Goal: Information Seeking & Learning: Learn about a topic

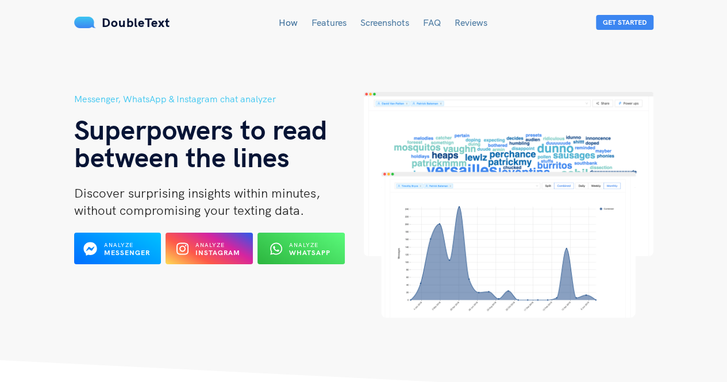
click at [305, 249] on b "WhatsApp" at bounding box center [309, 252] width 41 height 9
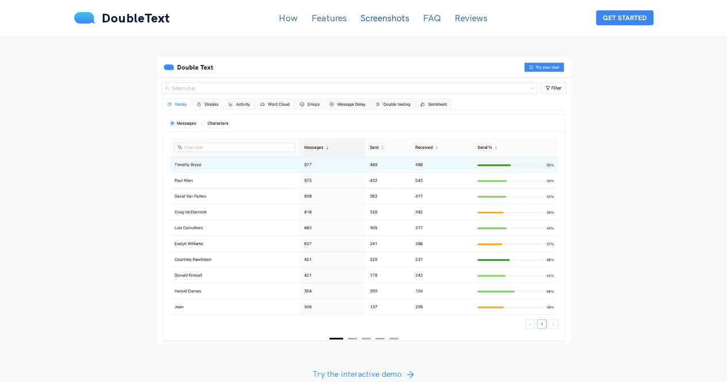
scroll to position [2106, 0]
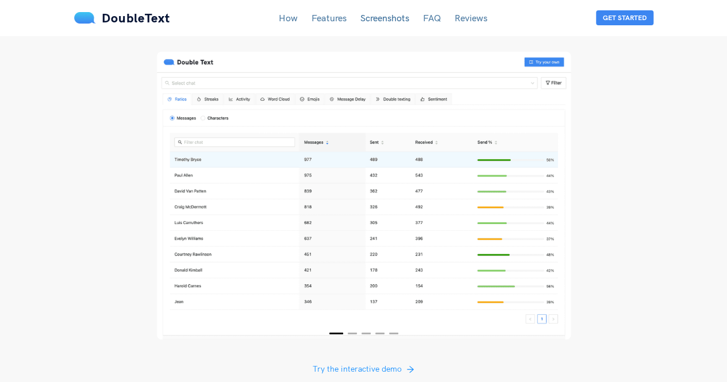
click at [305, 184] on img at bounding box center [364, 196] width 414 height 288
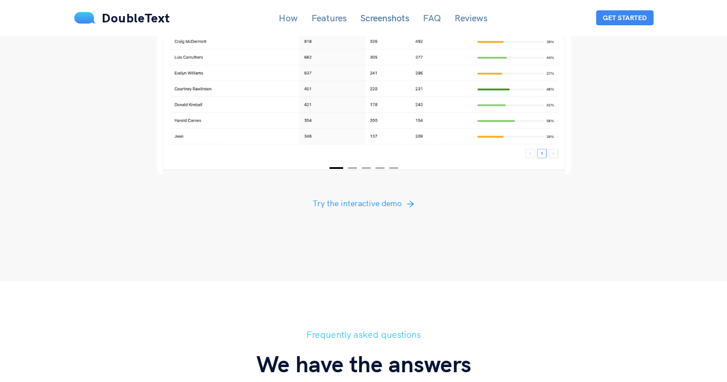
scroll to position [2260, 0]
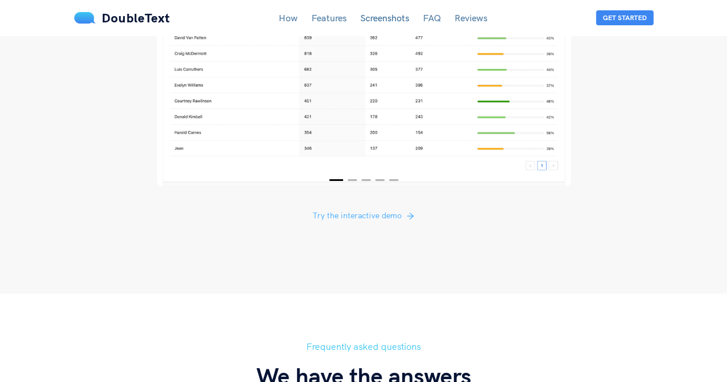
click at [368, 209] on span "Try the interactive demo" at bounding box center [357, 215] width 89 height 13
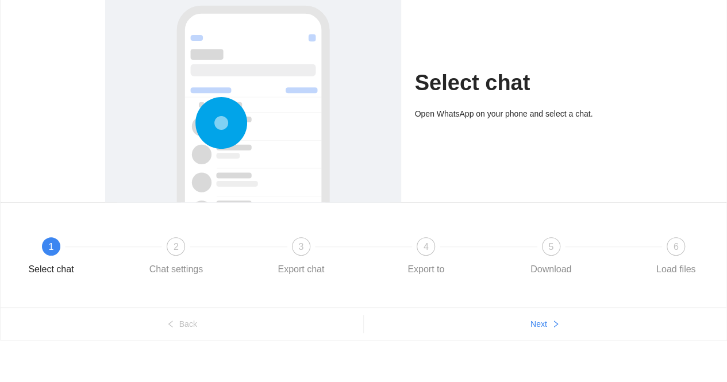
scroll to position [81, 0]
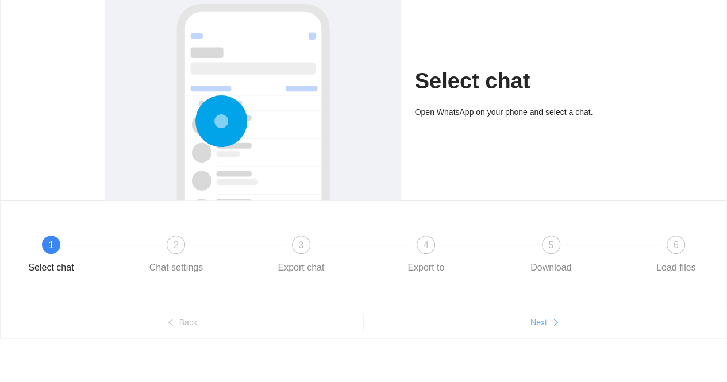
click at [553, 321] on icon "right" at bounding box center [556, 322] width 8 height 8
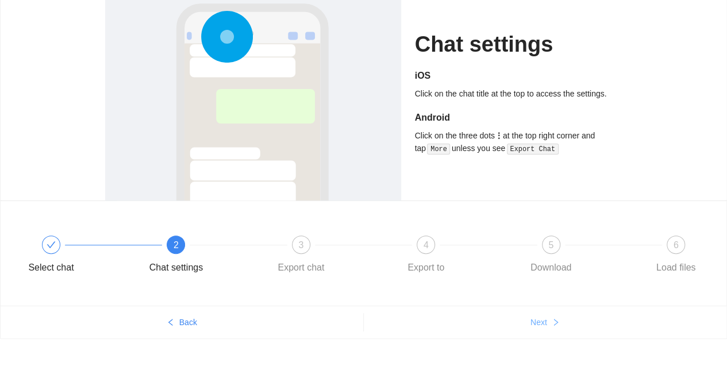
click at [553, 321] on icon "right" at bounding box center [556, 322] width 8 height 8
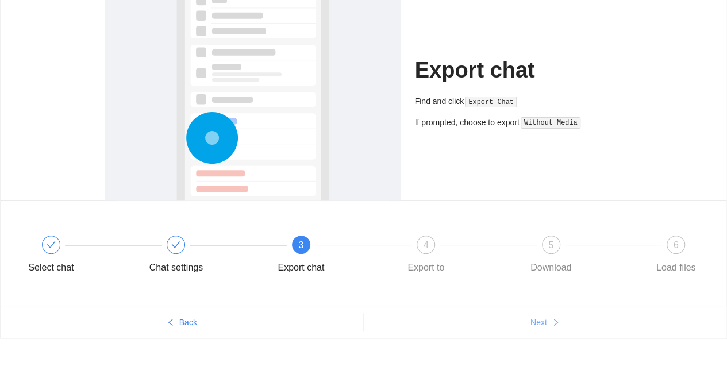
click at [553, 321] on icon "right" at bounding box center [556, 322] width 8 height 8
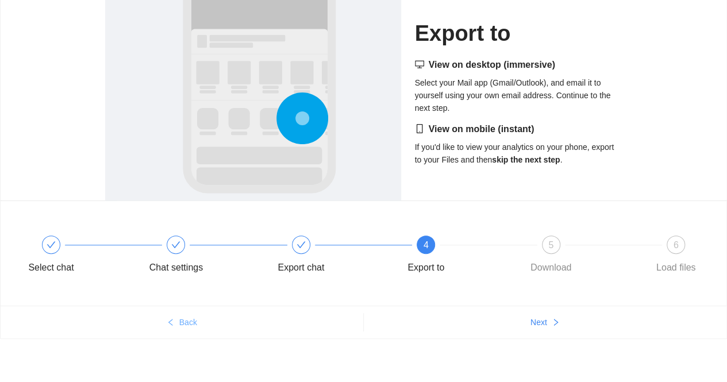
click at [195, 326] on span "Back" at bounding box center [188, 322] width 18 height 13
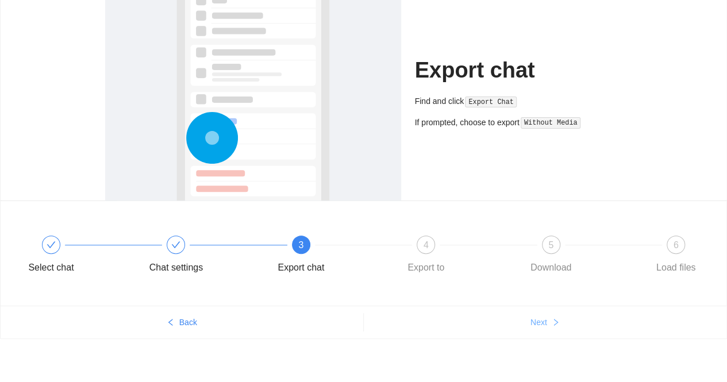
click at [538, 319] on span "Next" at bounding box center [538, 322] width 17 height 13
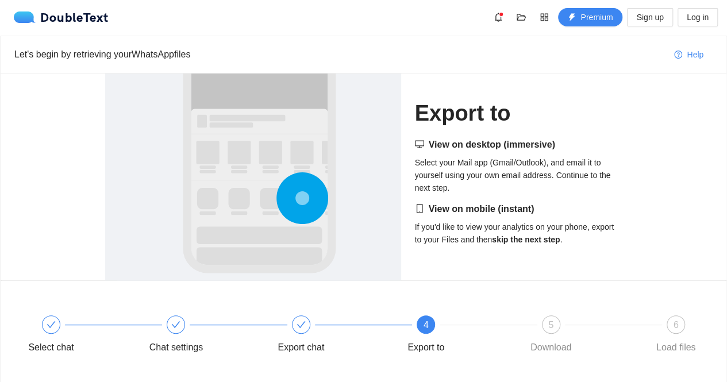
scroll to position [0, 0]
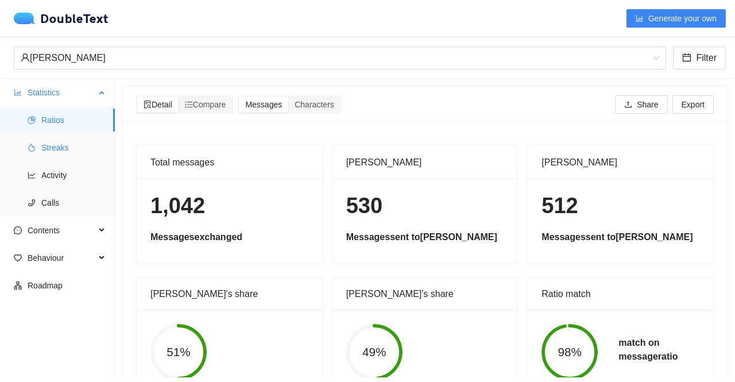
click at [66, 138] on span "Streaks" at bounding box center [73, 147] width 64 height 23
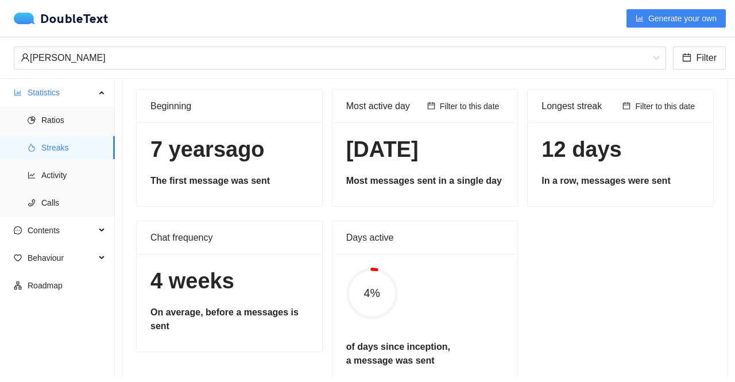
scroll to position [47, 0]
click at [44, 180] on span "Activity" at bounding box center [73, 175] width 64 height 23
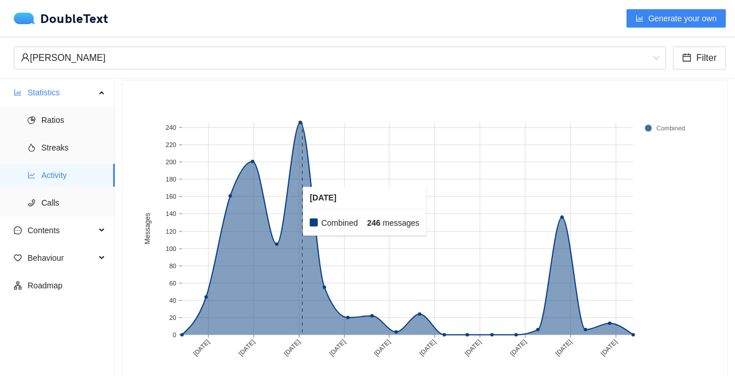
scroll to position [76, 0]
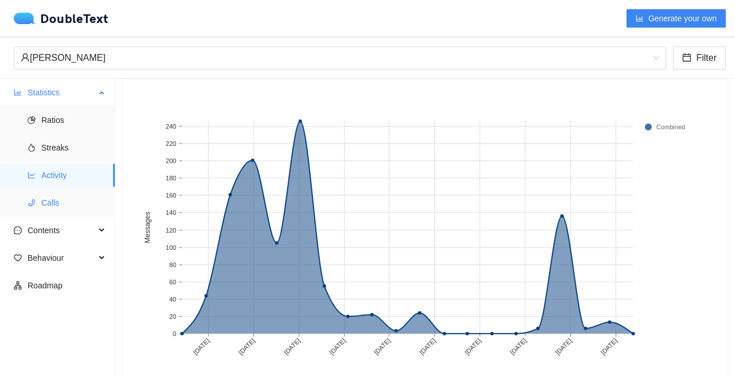
click at [47, 193] on span "Calls" at bounding box center [73, 202] width 64 height 23
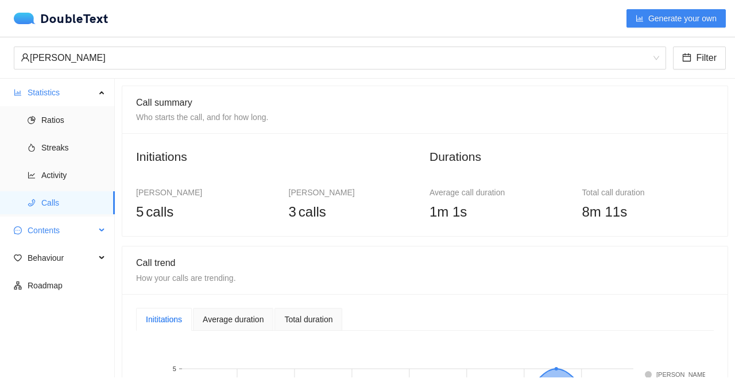
click at [57, 233] on span "Contents" at bounding box center [62, 230] width 68 height 23
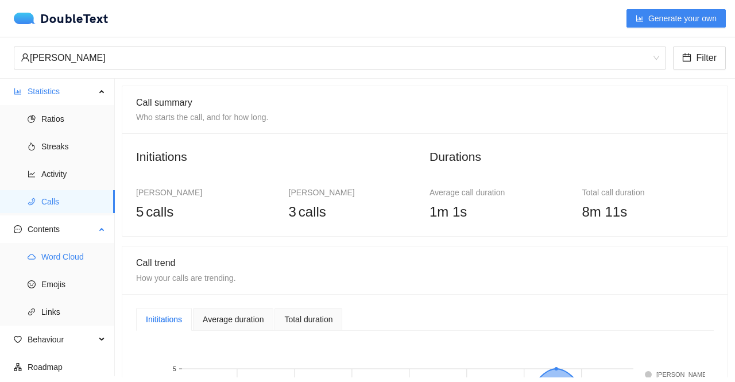
scroll to position [2, 0]
click at [86, 284] on span "Emojis" at bounding box center [73, 283] width 64 height 23
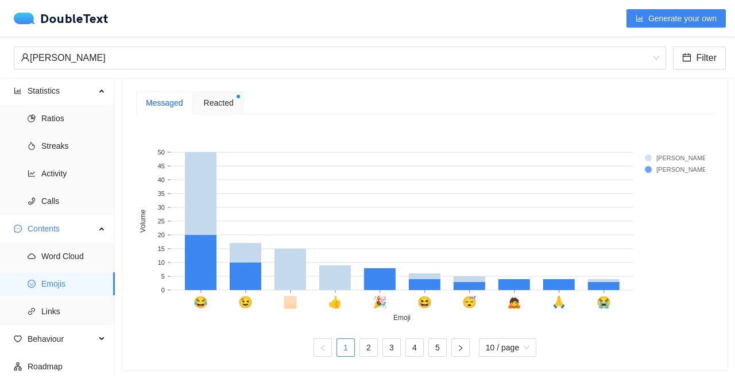
scroll to position [199, 0]
